Goal: Information Seeking & Learning: Check status

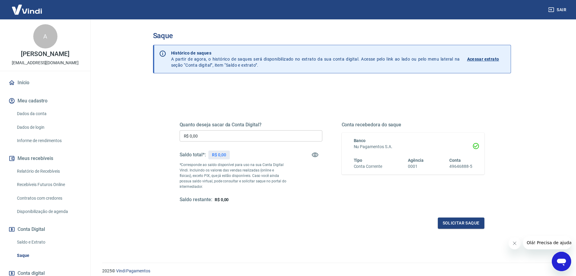
click at [136, 115] on main "Saque Histórico de saques A partir de agora, o histórico de saques será disponi…" at bounding box center [332, 147] width 489 height 256
click at [25, 170] on link "Relatório de Recebíveis" at bounding box center [49, 171] width 69 height 12
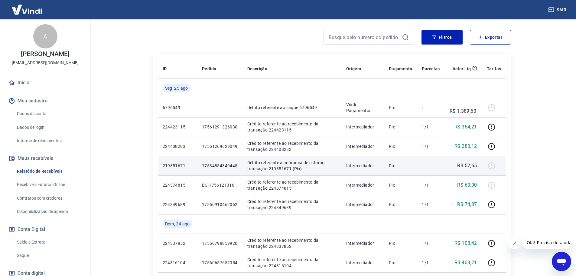
scroll to position [91, 0]
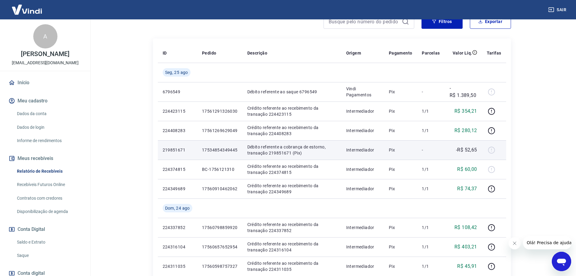
click at [492, 150] on div at bounding box center [494, 150] width 15 height 10
drag, startPoint x: 490, startPoint y: 150, endPoint x: 431, endPoint y: 149, distance: 59.6
click at [431, 149] on p "-" at bounding box center [431, 150] width 18 height 6
